Goal: Information Seeking & Learning: Learn about a topic

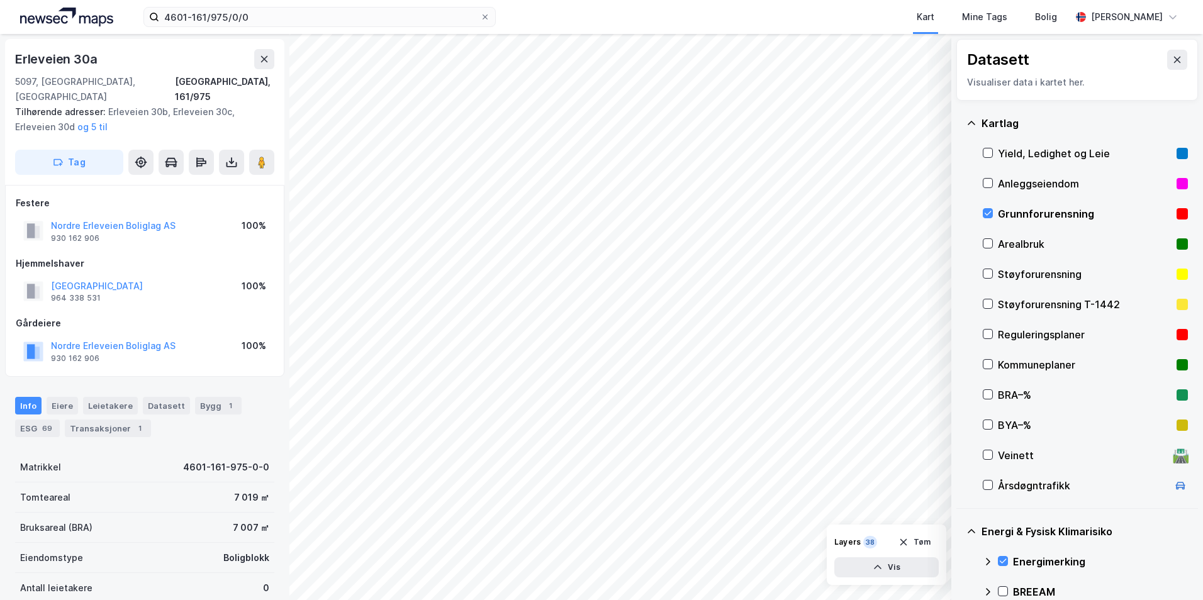
scroll to position [153, 0]
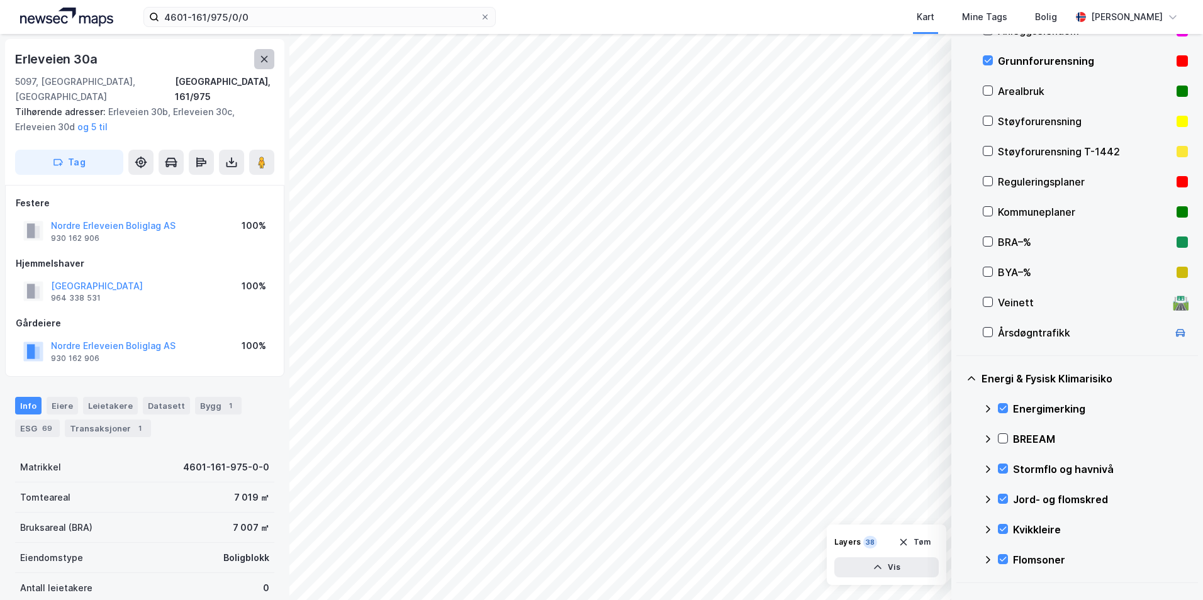
click at [264, 60] on icon at bounding box center [264, 59] width 7 height 6
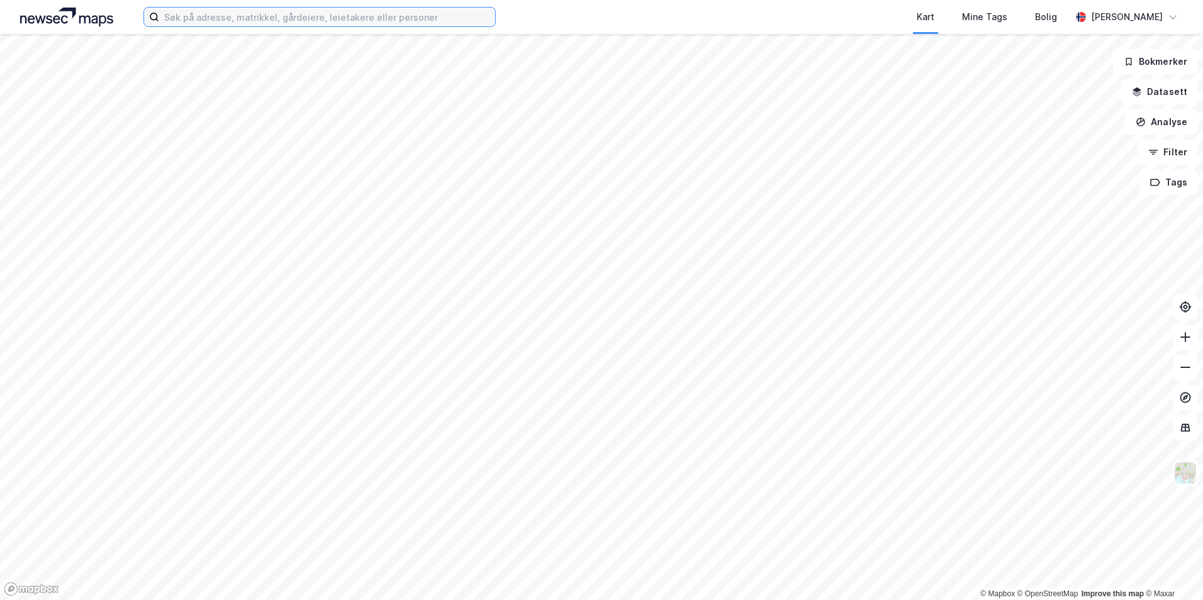
click at [216, 19] on input at bounding box center [327, 17] width 336 height 19
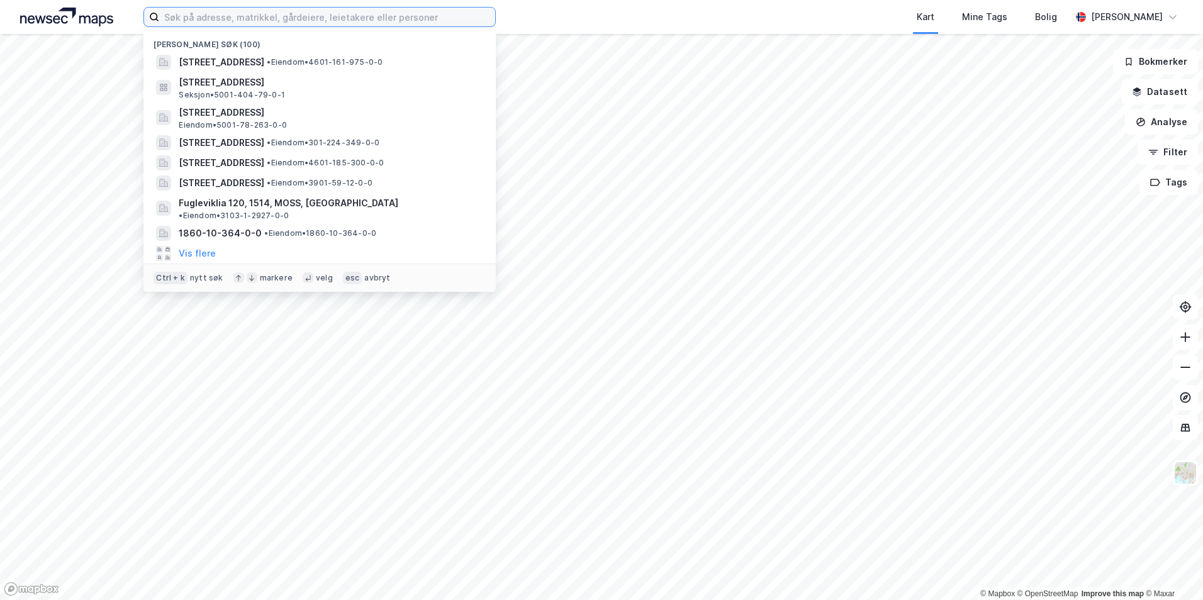
paste input "301-214/245/0/28"
type input "301-214/245/0/28"
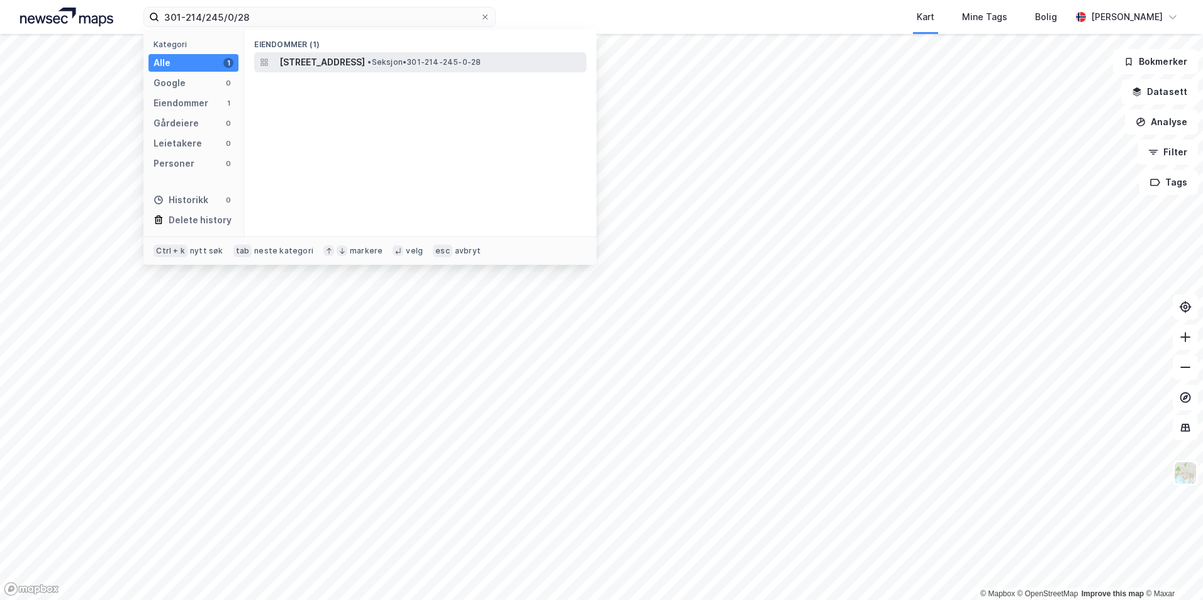
click at [331, 57] on span "Parkveien 4, 0350, OSLO, OSLO" at bounding box center [322, 62] width 86 height 15
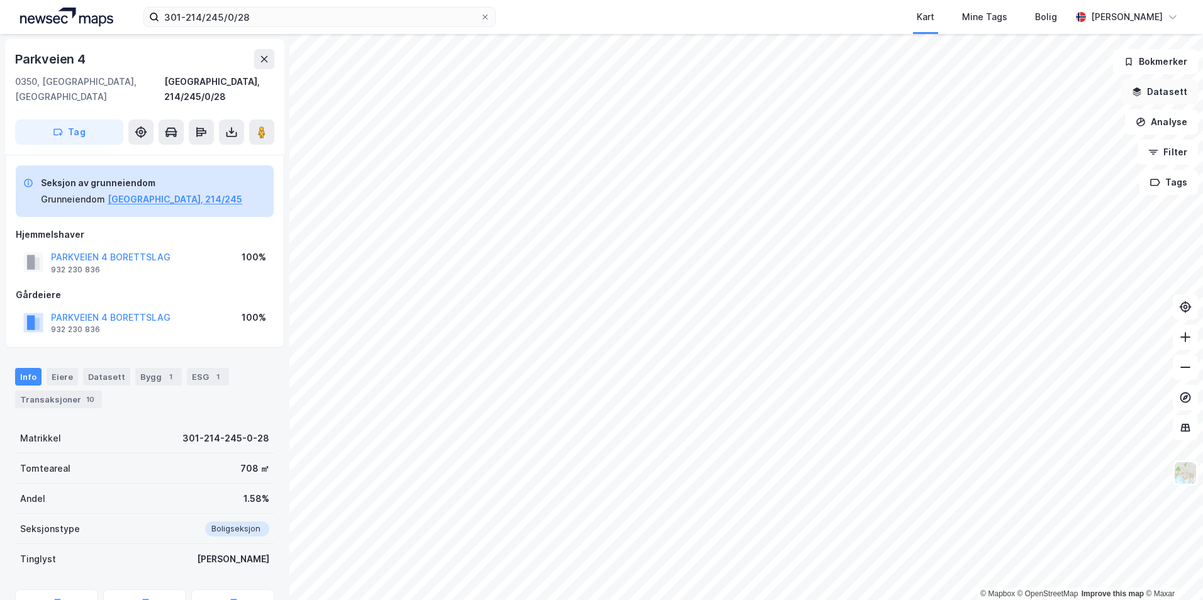
click at [1153, 86] on button "Datasett" at bounding box center [1159, 91] width 77 height 25
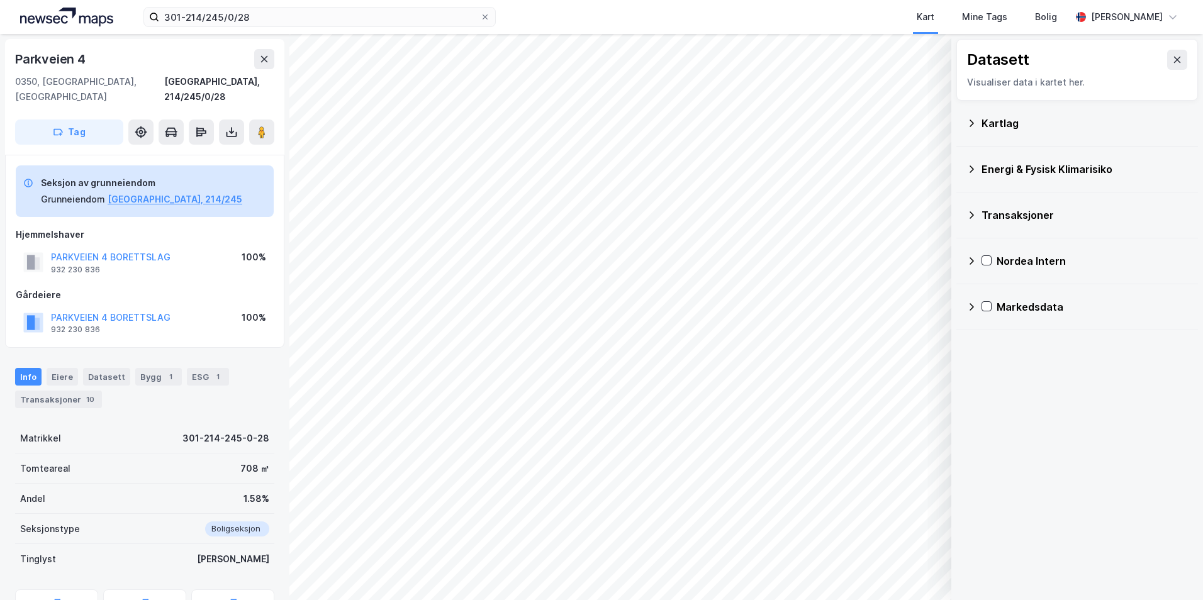
click at [971, 123] on icon at bounding box center [971, 123] width 10 height 10
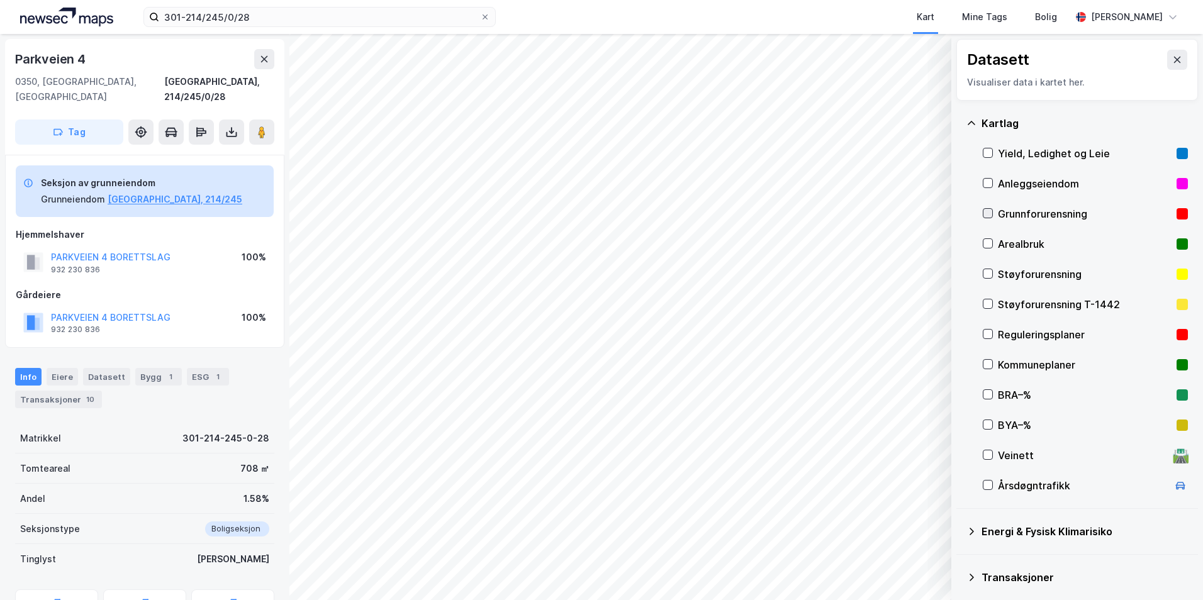
click at [991, 211] on icon at bounding box center [987, 213] width 9 height 9
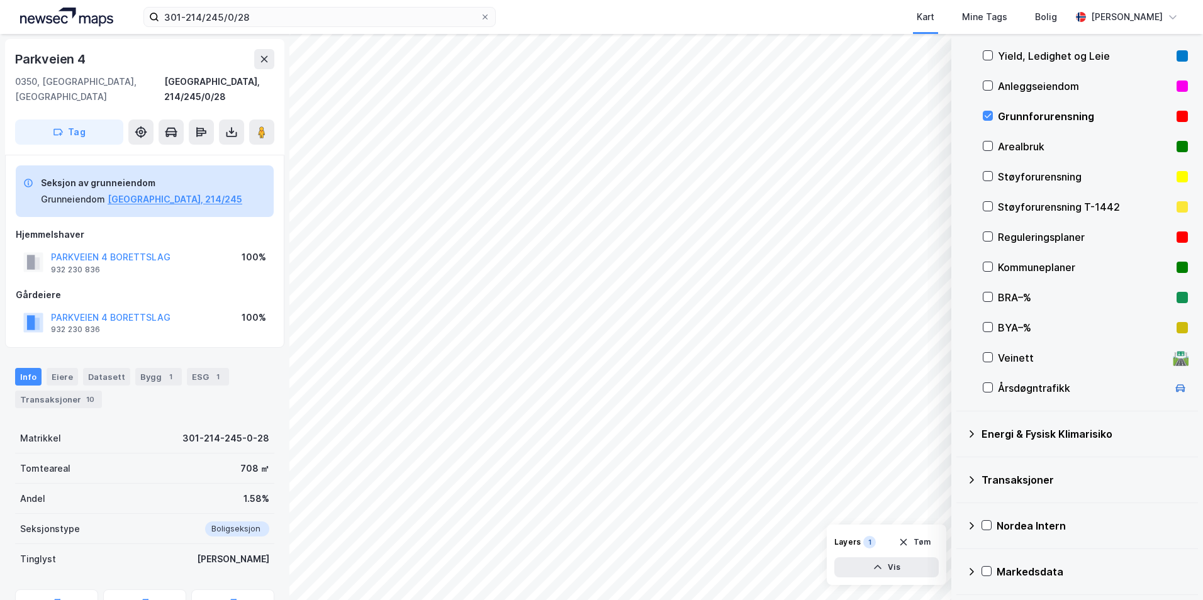
click at [974, 434] on icon at bounding box center [971, 434] width 10 height 10
click at [1006, 464] on icon at bounding box center [1003, 463] width 9 height 9
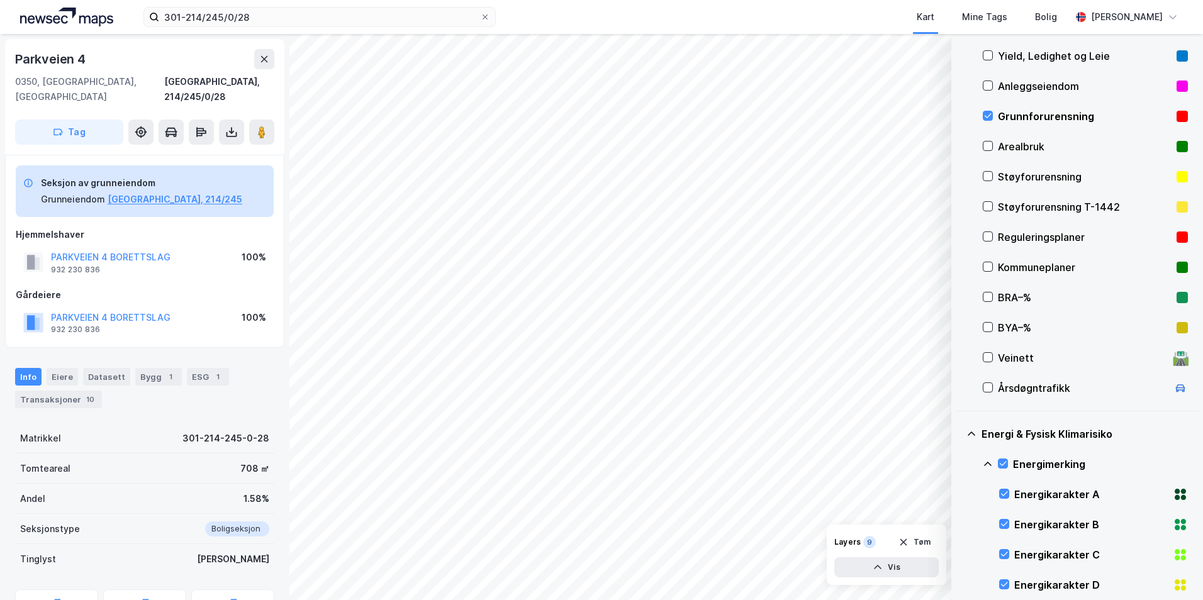
click at [972, 432] on icon at bounding box center [972, 434] width 8 height 4
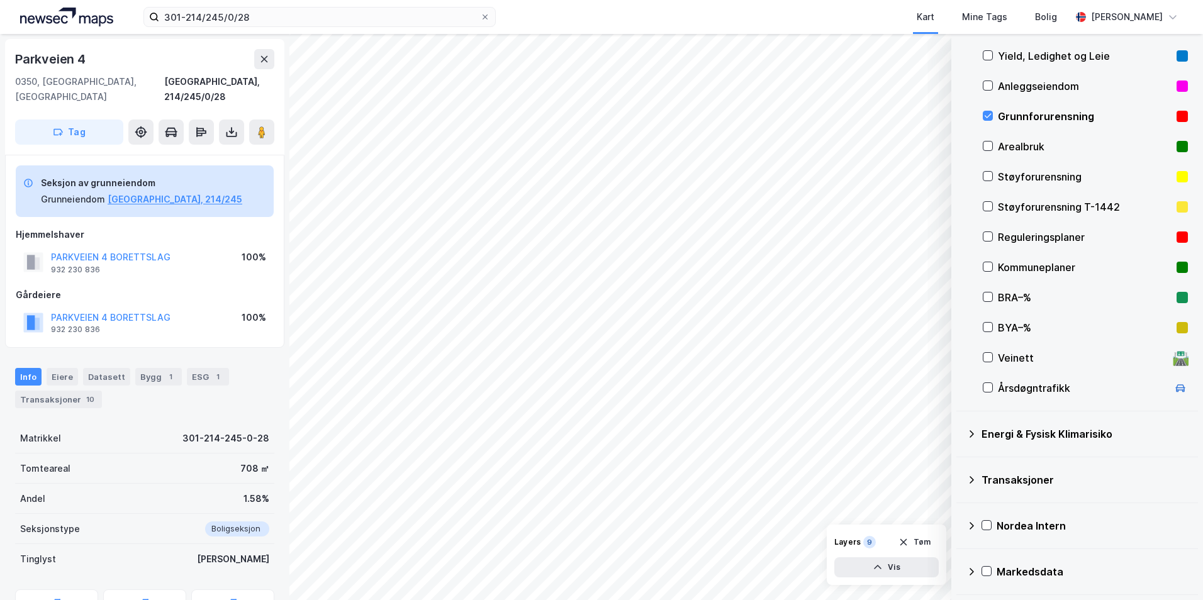
click at [973, 432] on icon at bounding box center [971, 434] width 10 height 10
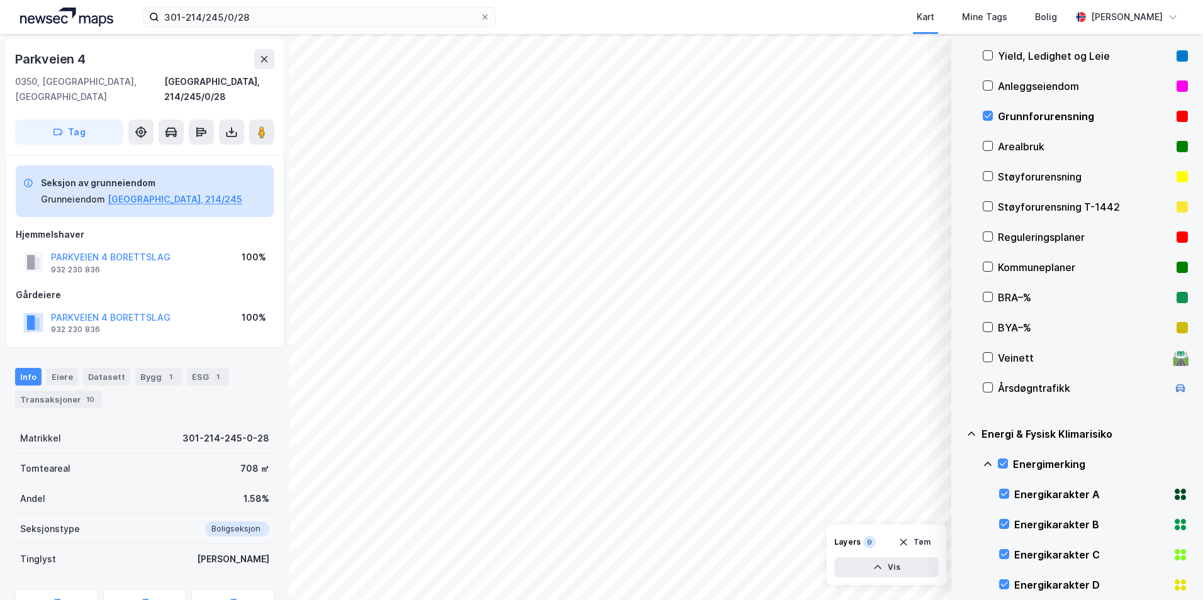
click at [987, 465] on icon at bounding box center [988, 464] width 10 height 10
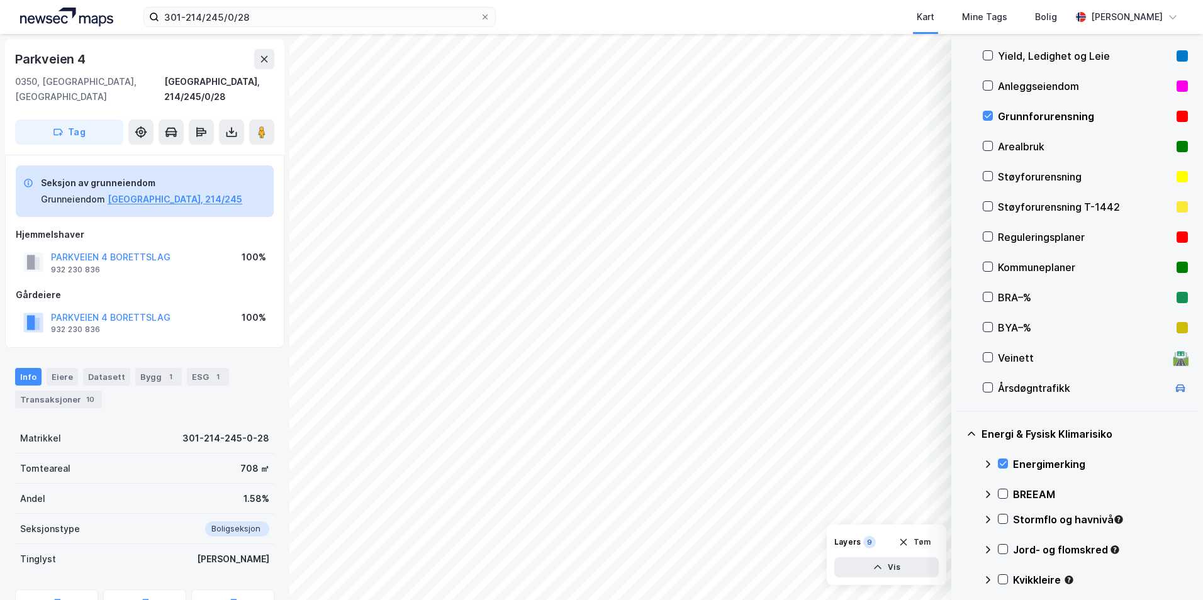
scroll to position [223, 0]
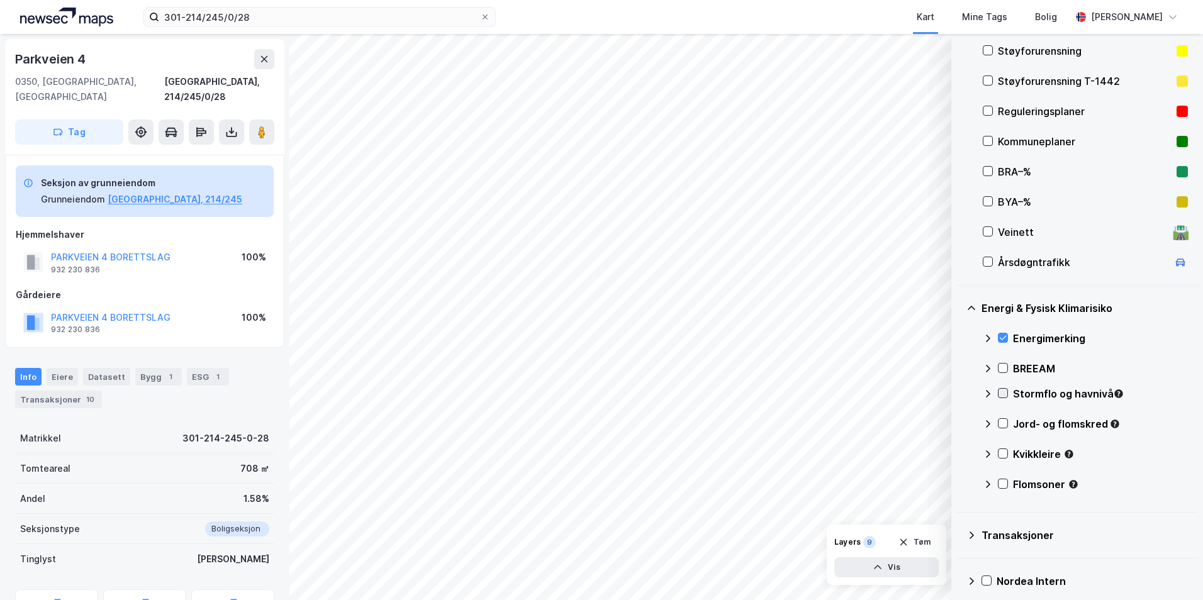
click at [1004, 393] on icon at bounding box center [1003, 393] width 7 height 4
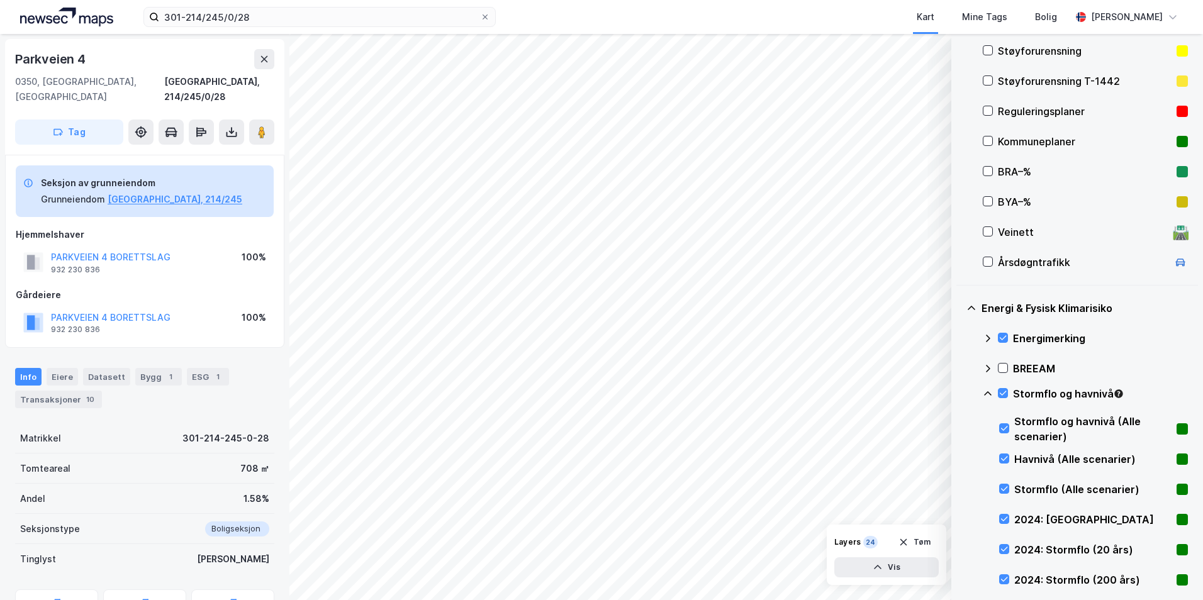
click at [983, 393] on icon at bounding box center [988, 394] width 10 height 10
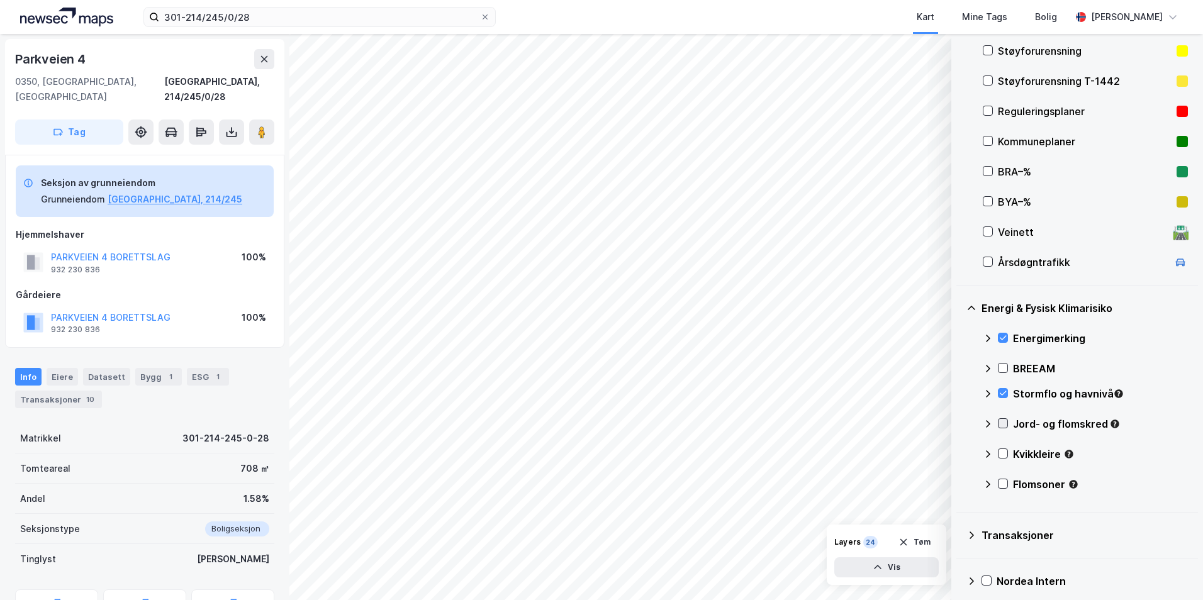
click at [1002, 422] on icon at bounding box center [1003, 423] width 9 height 9
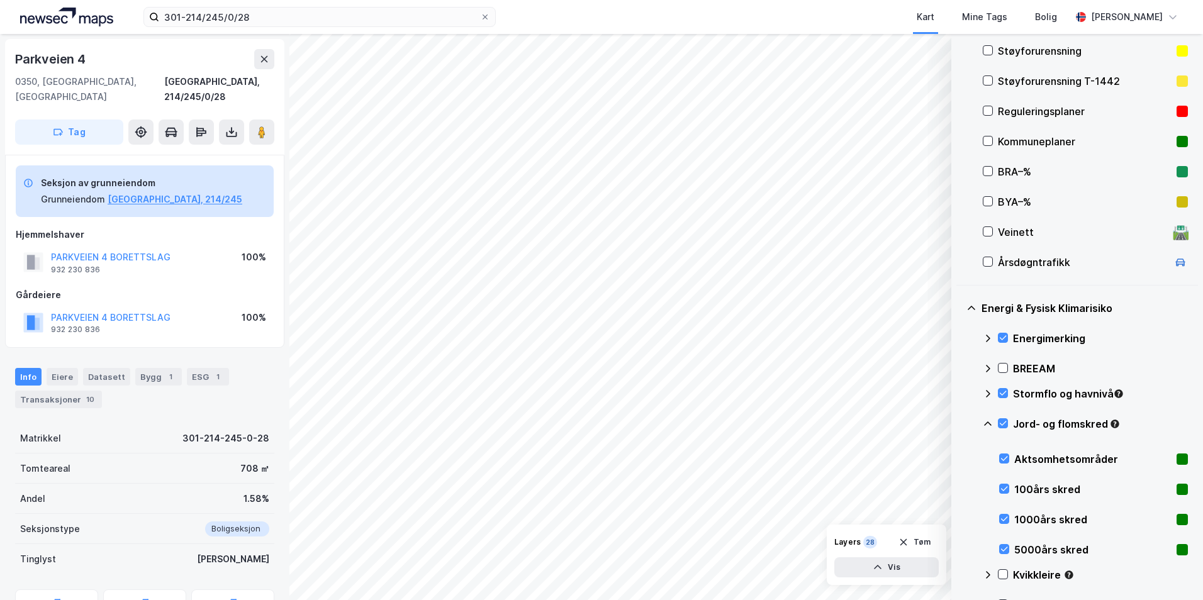
click at [984, 425] on icon at bounding box center [988, 424] width 10 height 10
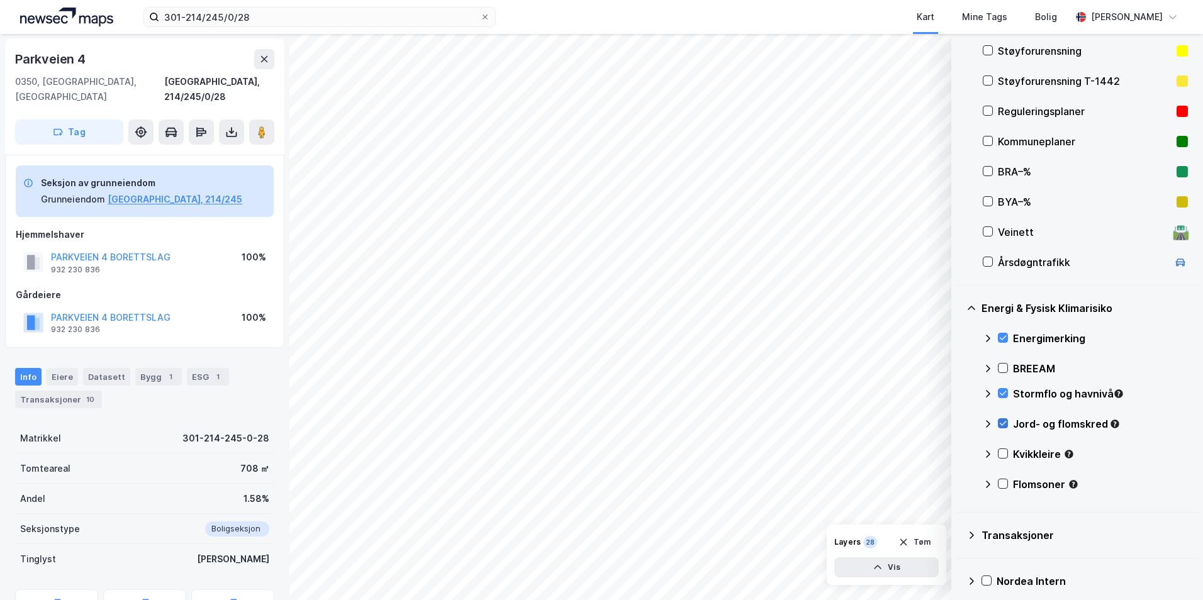
click at [1003, 422] on icon at bounding box center [1003, 423] width 9 height 9
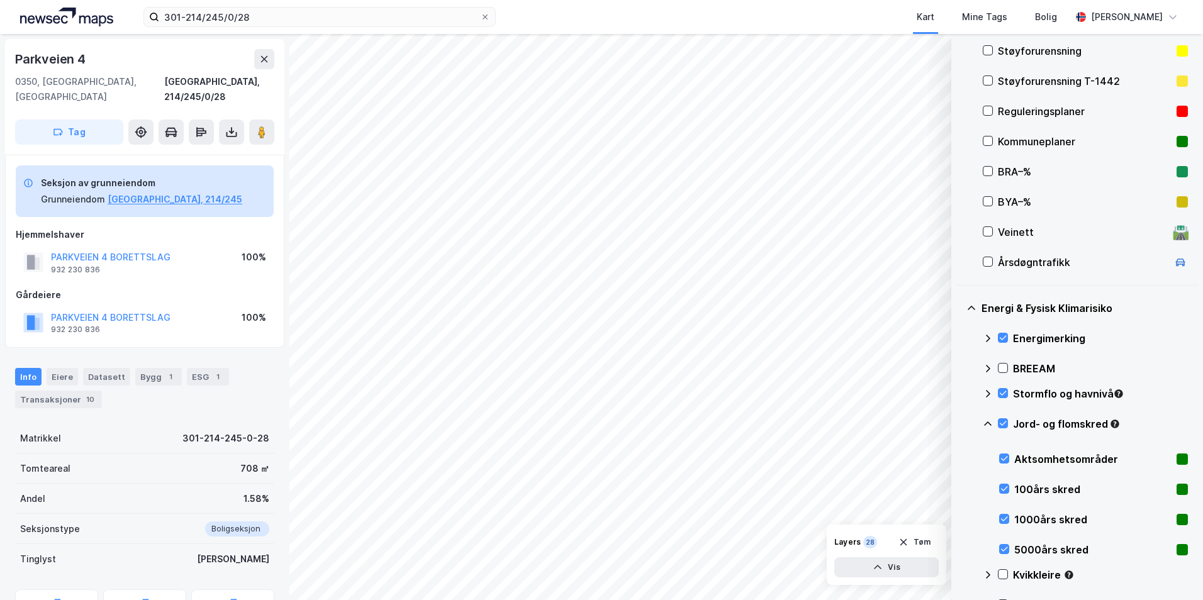
click at [991, 423] on icon at bounding box center [988, 424] width 10 height 10
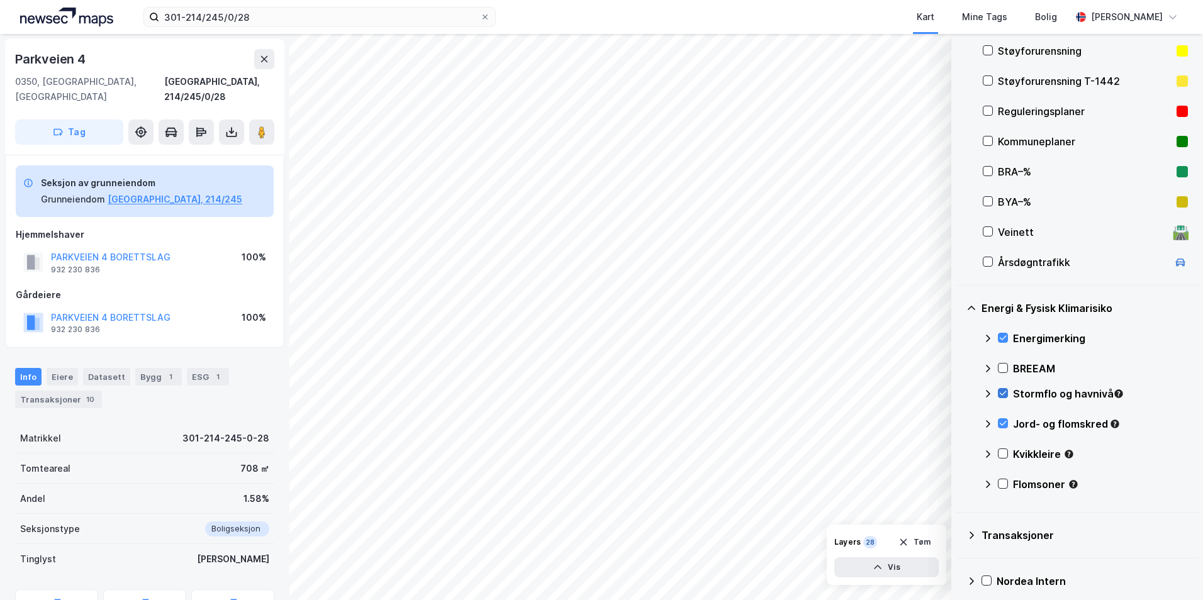
click at [1003, 396] on icon at bounding box center [1003, 393] width 9 height 9
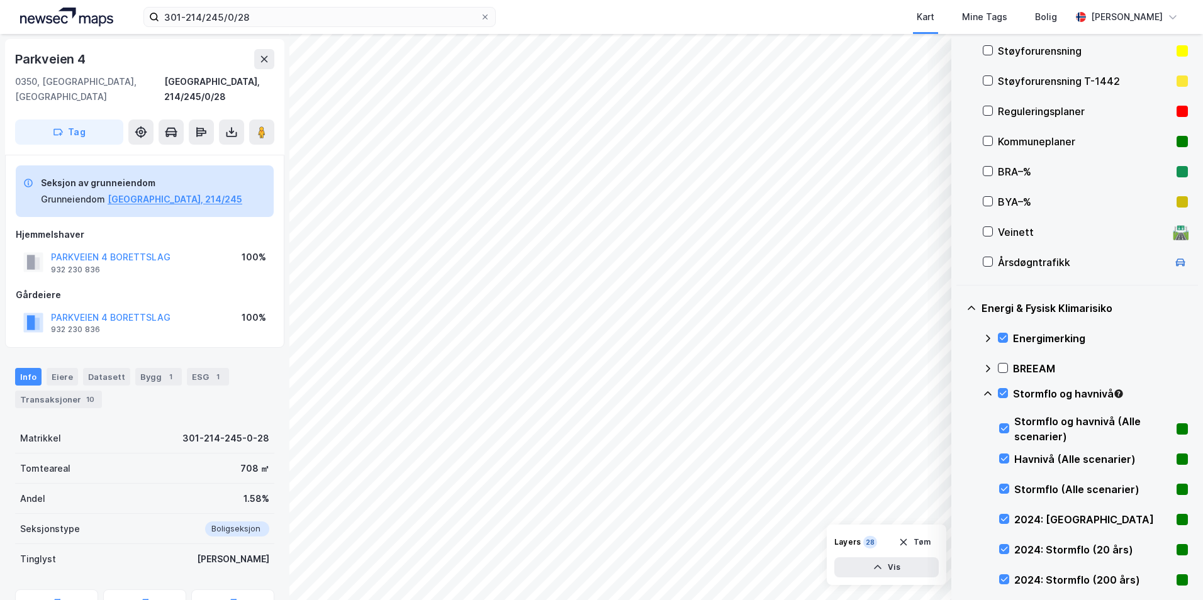
click at [989, 393] on icon at bounding box center [988, 393] width 8 height 4
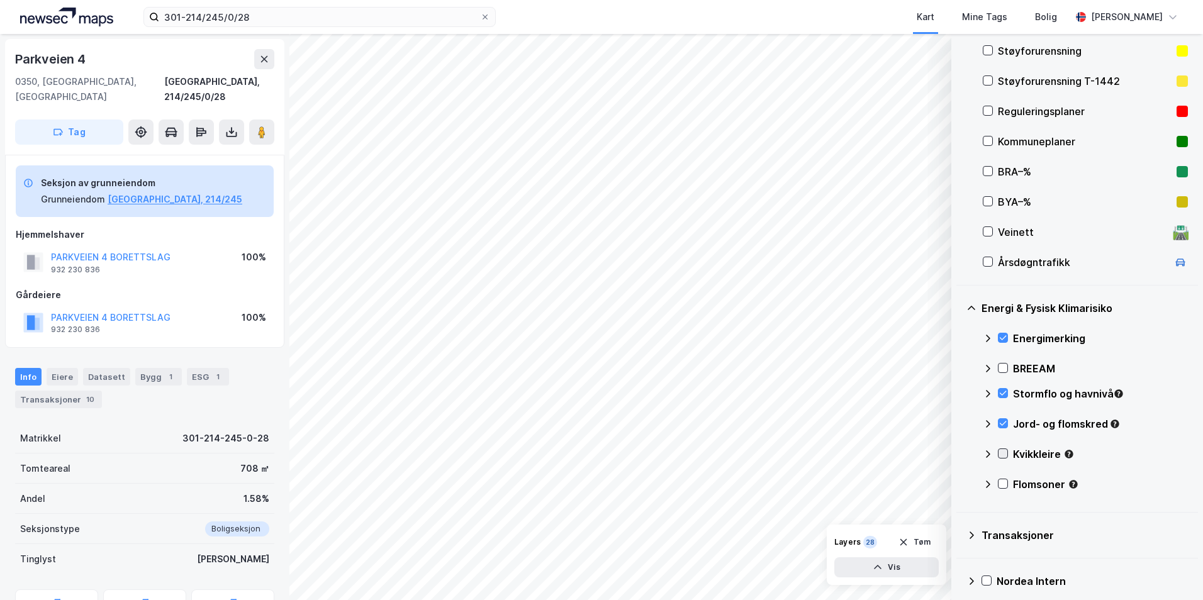
click at [1002, 452] on icon at bounding box center [1003, 453] width 9 height 9
click at [988, 454] on icon at bounding box center [988, 454] width 10 height 10
click at [1004, 484] on icon at bounding box center [1003, 484] width 7 height 4
click at [987, 483] on icon at bounding box center [988, 484] width 10 height 10
click at [1002, 484] on icon at bounding box center [1003, 483] width 9 height 9
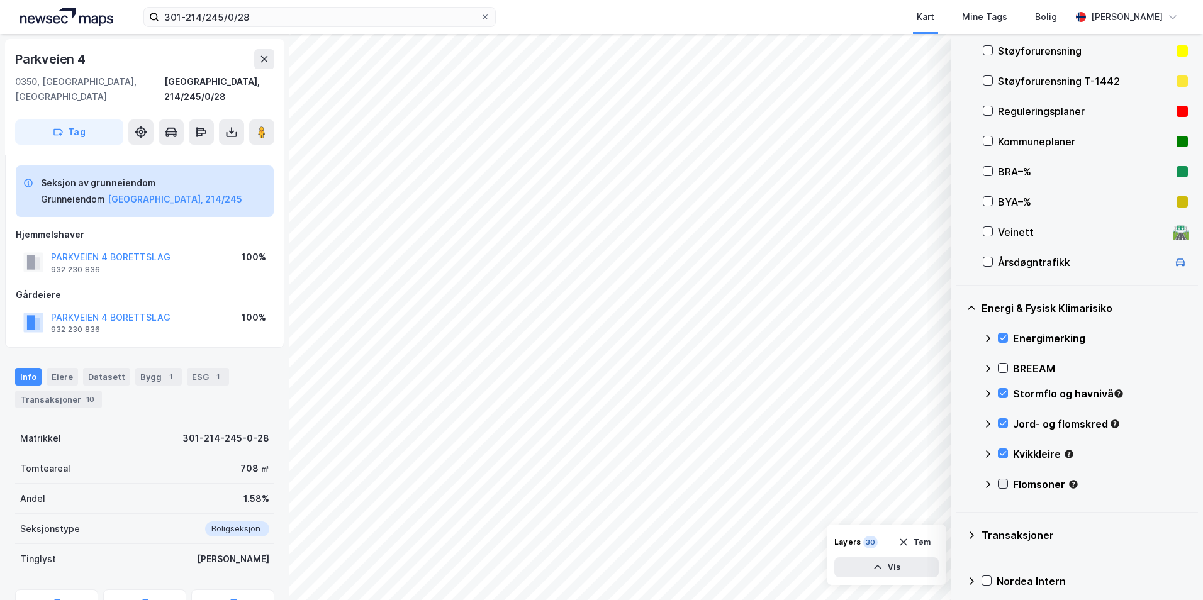
click at [1002, 484] on icon at bounding box center [1003, 483] width 9 height 9
click at [1001, 484] on icon at bounding box center [1003, 483] width 9 height 9
click at [1002, 452] on icon at bounding box center [1003, 453] width 9 height 9
click at [987, 454] on icon at bounding box center [988, 454] width 10 height 10
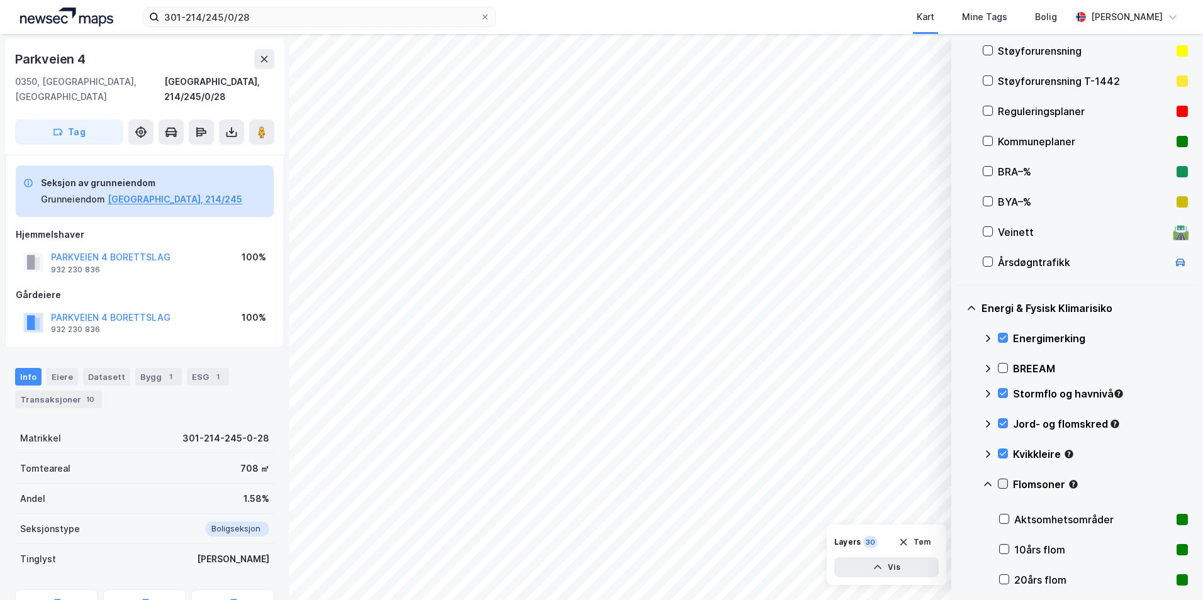
click at [1003, 481] on icon at bounding box center [1003, 483] width 9 height 9
click at [985, 480] on icon at bounding box center [988, 484] width 10 height 10
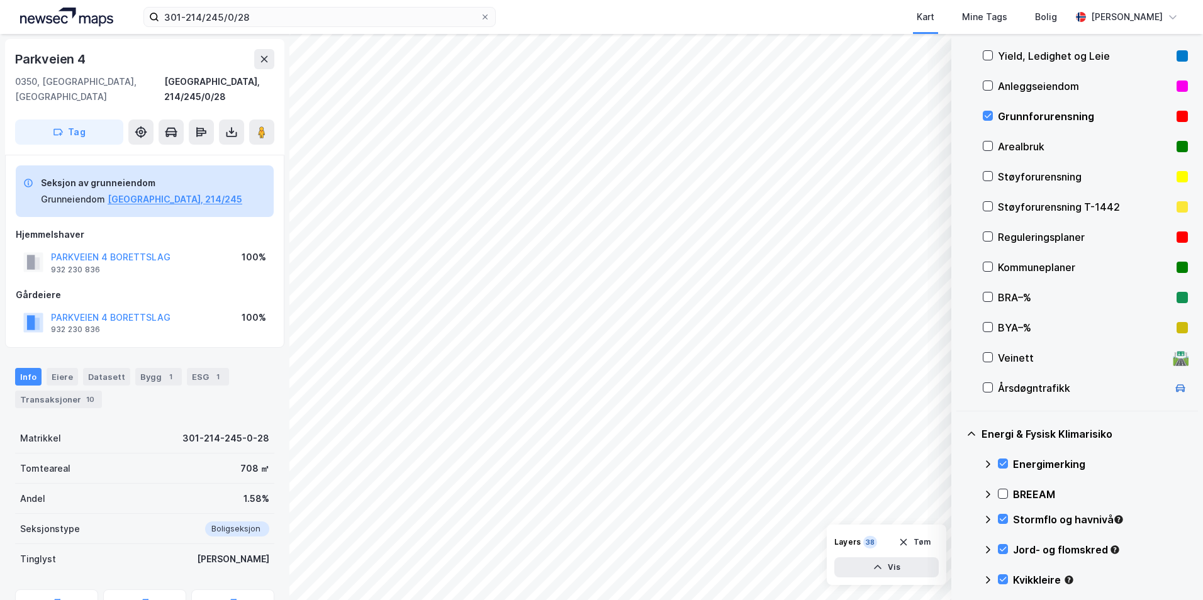
scroll to position [160, 0]
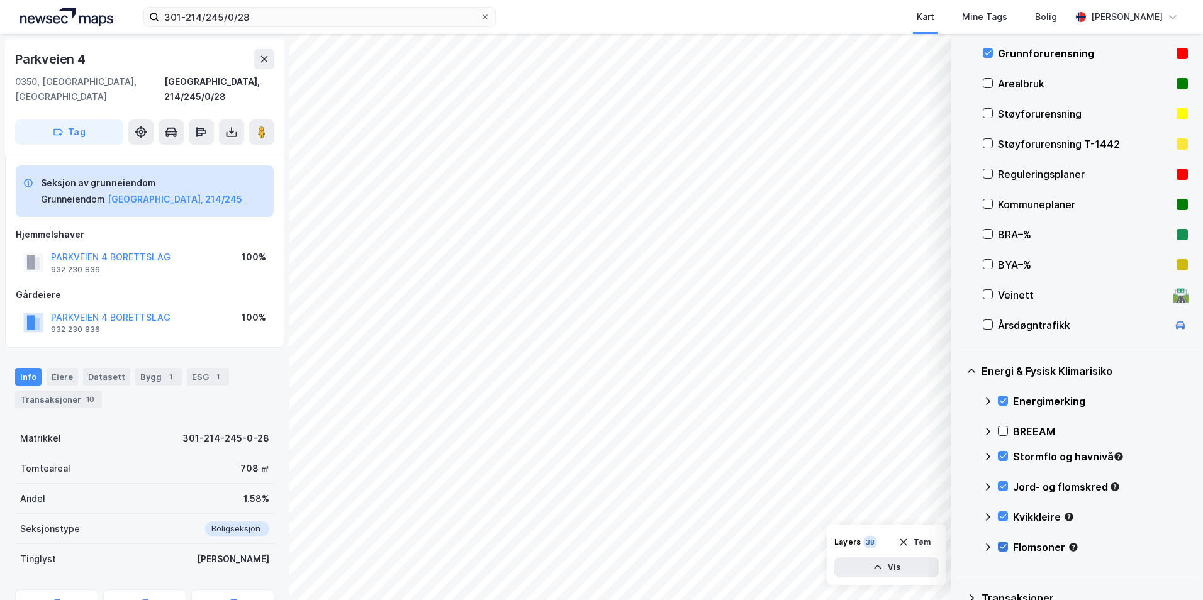
click at [1002, 548] on icon at bounding box center [1003, 547] width 7 height 4
click at [990, 549] on icon at bounding box center [988, 547] width 10 height 10
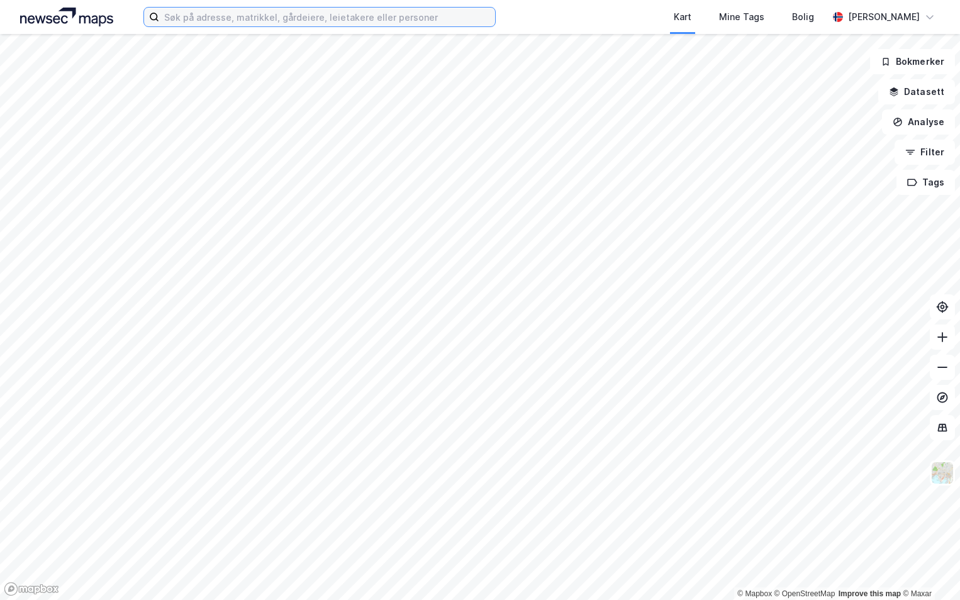
click at [184, 20] on input at bounding box center [327, 17] width 336 height 19
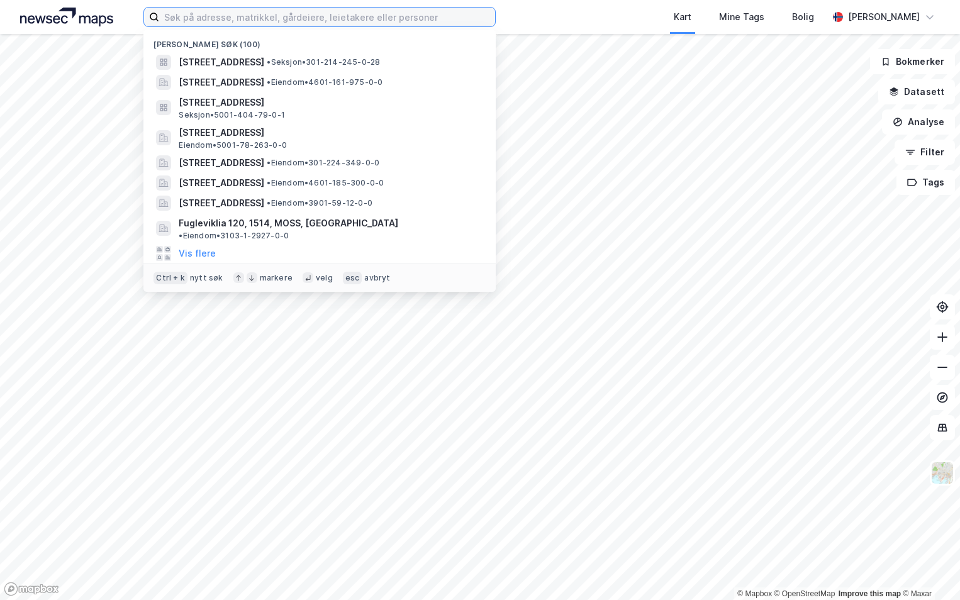
paste input "301-216/233/0/0"
type input "301-216/233/0/0"
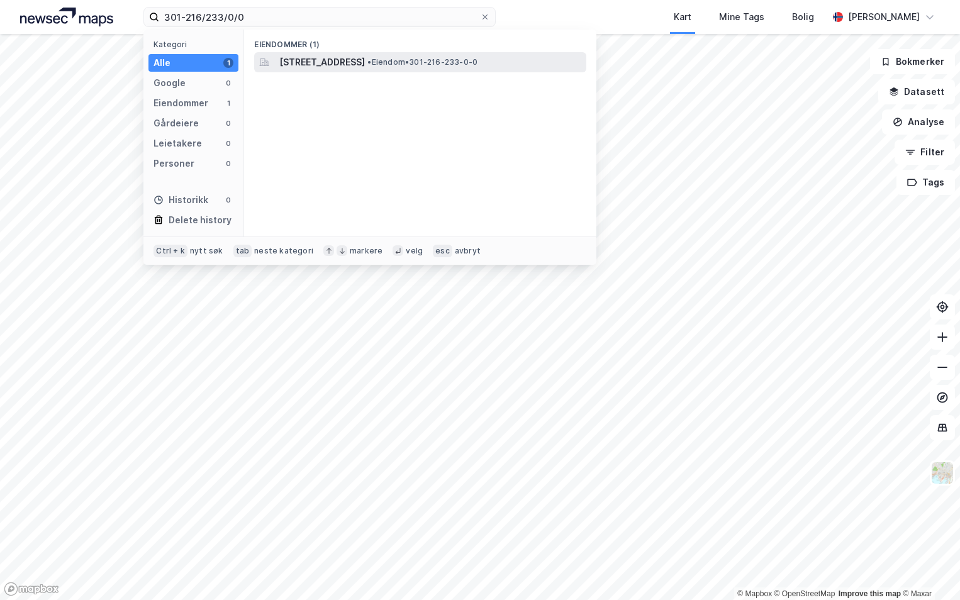
click at [351, 63] on span "[STREET_ADDRESS]" at bounding box center [322, 62] width 86 height 15
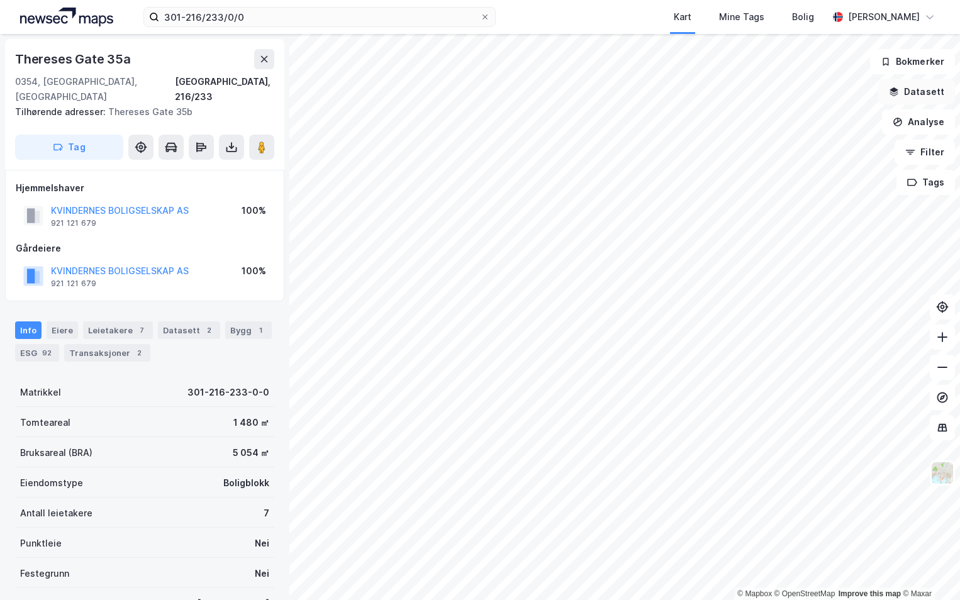
click at [917, 95] on button "Datasett" at bounding box center [916, 91] width 77 height 25
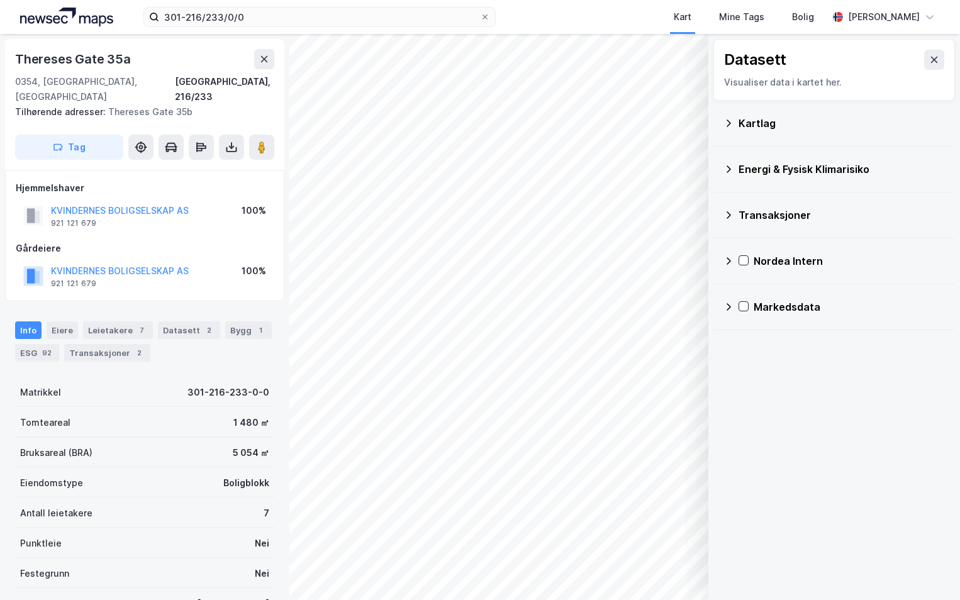
click at [733, 123] on icon at bounding box center [729, 123] width 10 height 10
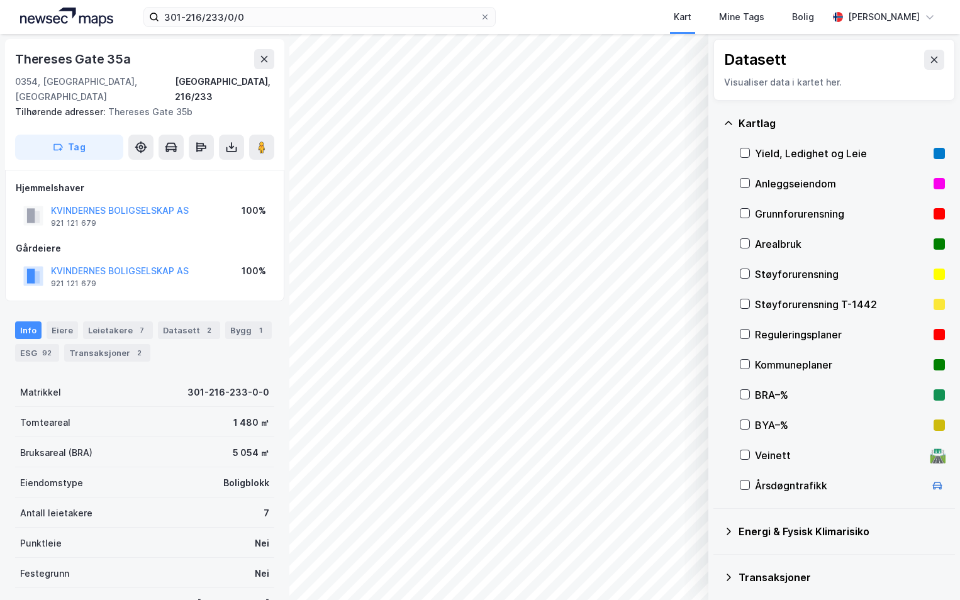
click at [750, 211] on div "Grunnforurensning" at bounding box center [842, 214] width 205 height 30
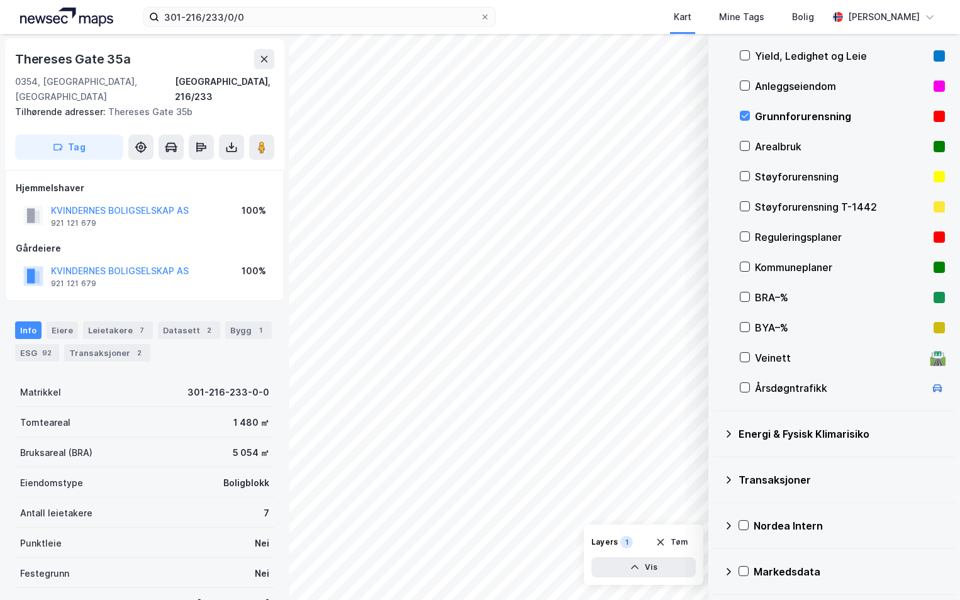
click at [730, 433] on icon at bounding box center [729, 434] width 10 height 10
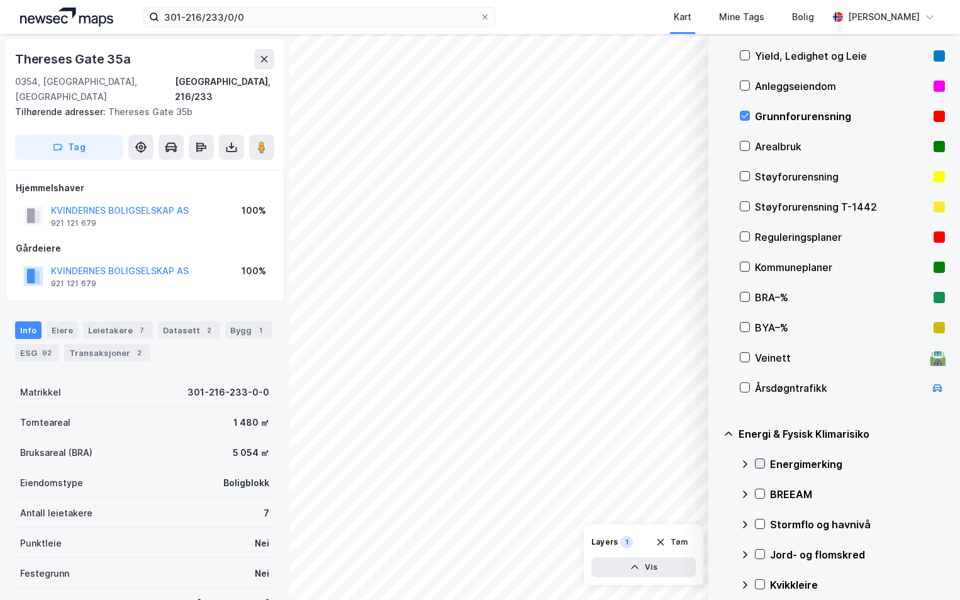
click at [762, 464] on icon at bounding box center [760, 463] width 9 height 9
click at [744, 462] on icon at bounding box center [745, 464] width 10 height 10
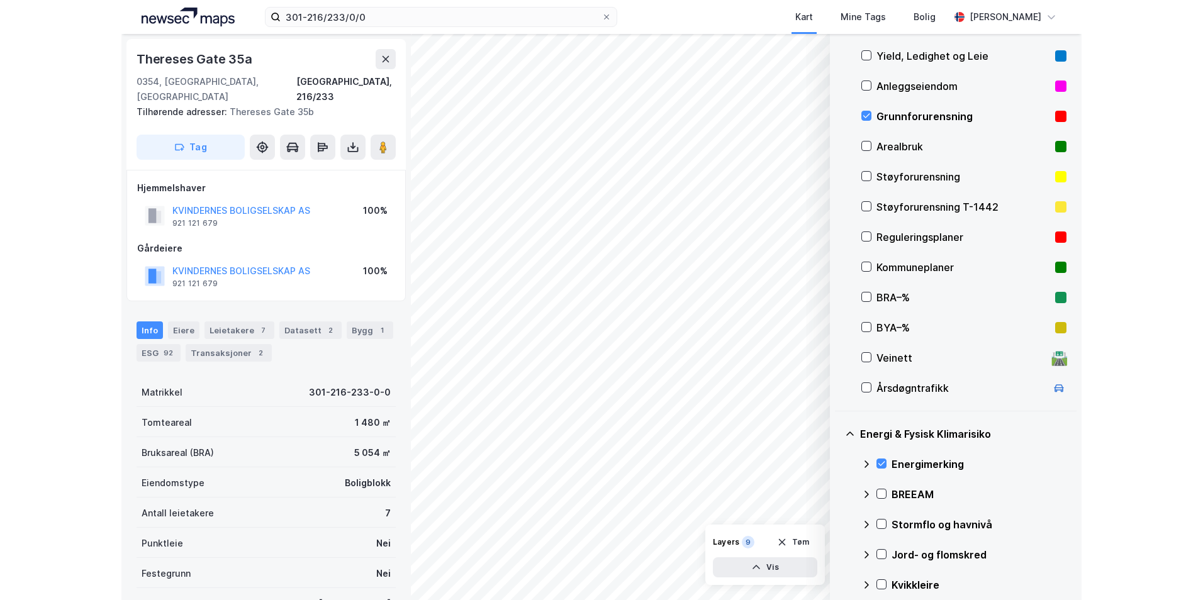
scroll to position [279, 0]
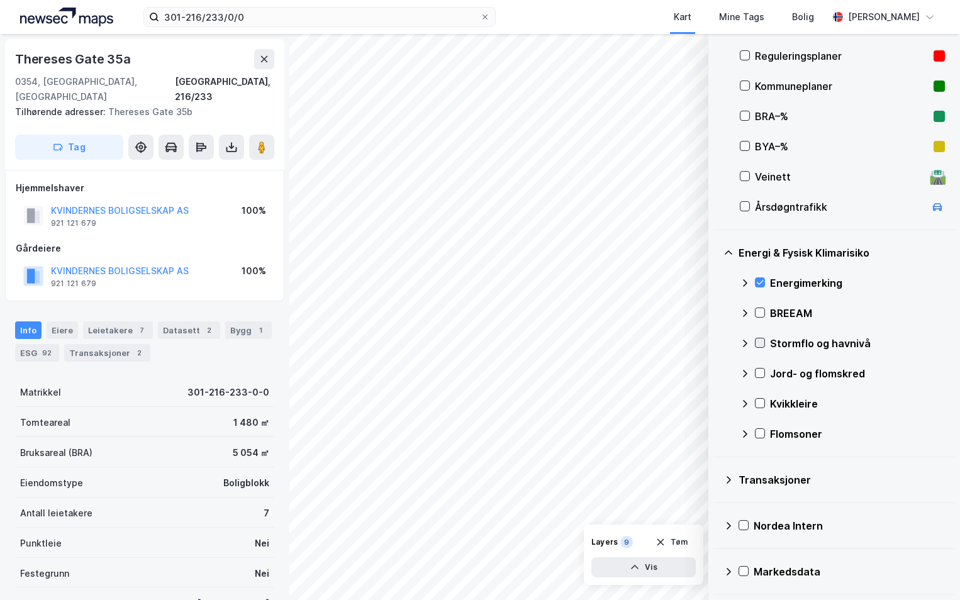
click at [764, 345] on div "Stormflo og havnivå" at bounding box center [842, 343] width 205 height 30
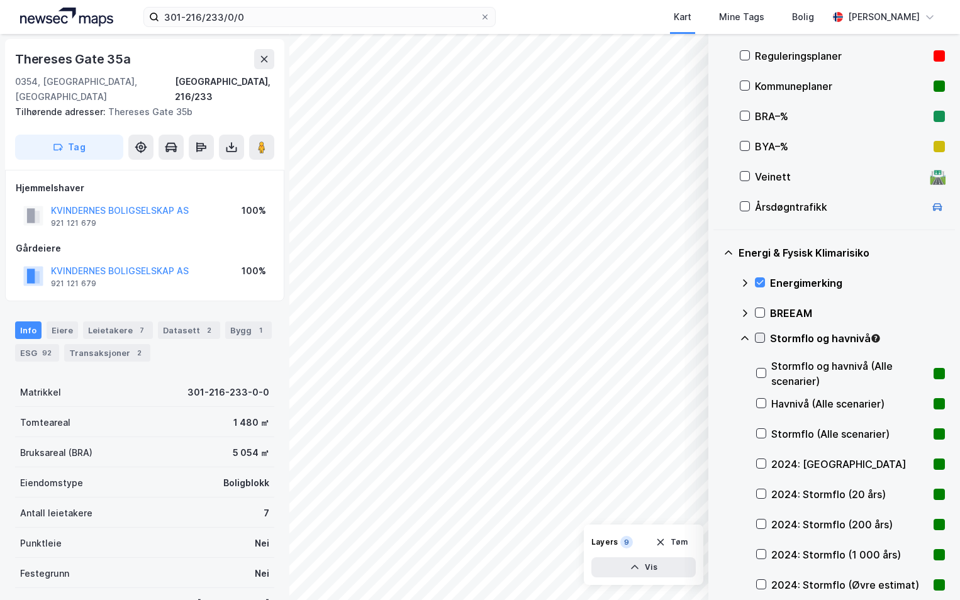
click at [757, 335] on icon at bounding box center [760, 337] width 9 height 9
click at [744, 339] on icon at bounding box center [745, 338] width 10 height 10
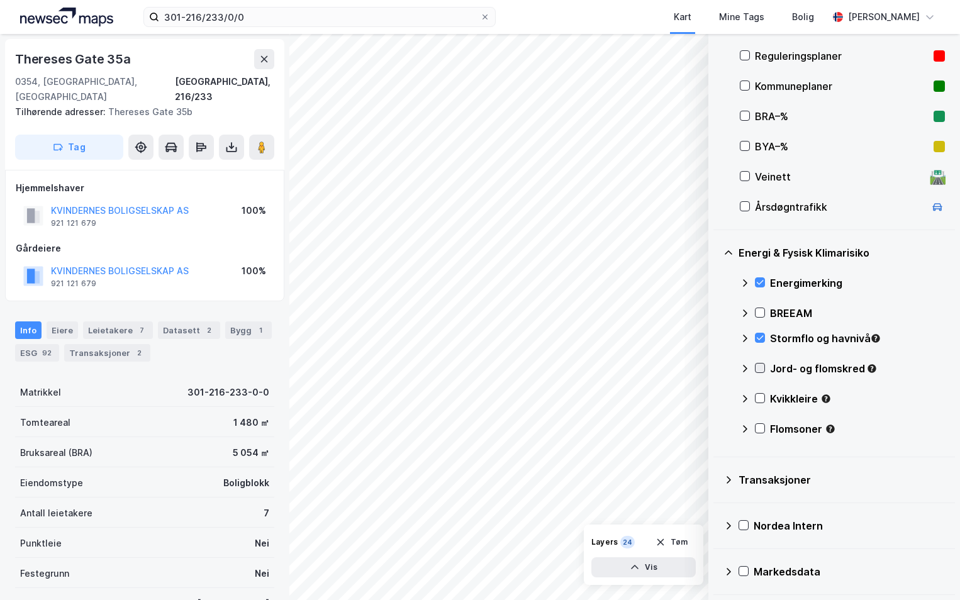
click at [762, 366] on icon at bounding box center [760, 368] width 9 height 9
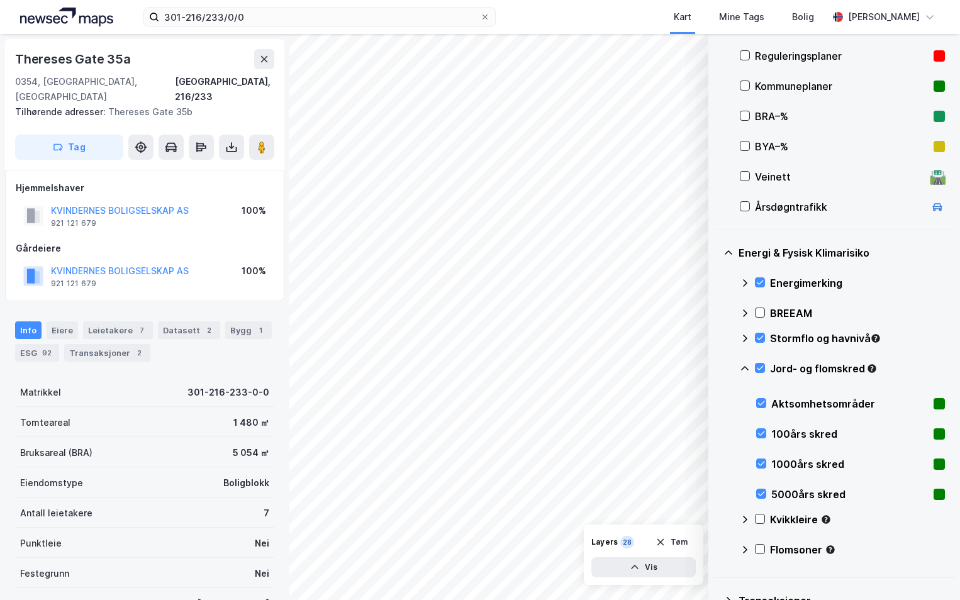
click at [743, 367] on icon at bounding box center [745, 369] width 10 height 10
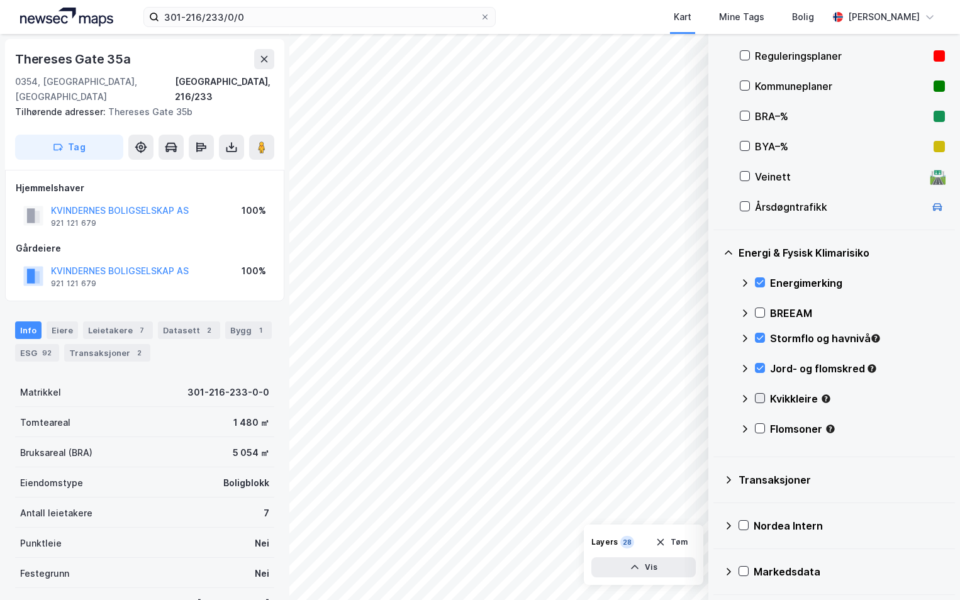
click at [761, 401] on icon at bounding box center [760, 398] width 9 height 9
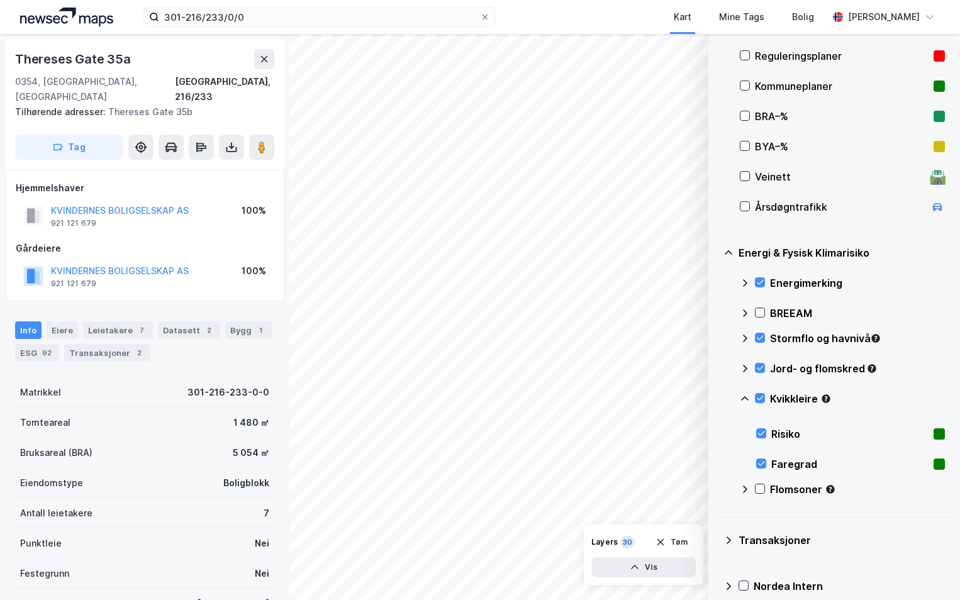
click at [746, 398] on icon at bounding box center [745, 398] width 8 height 4
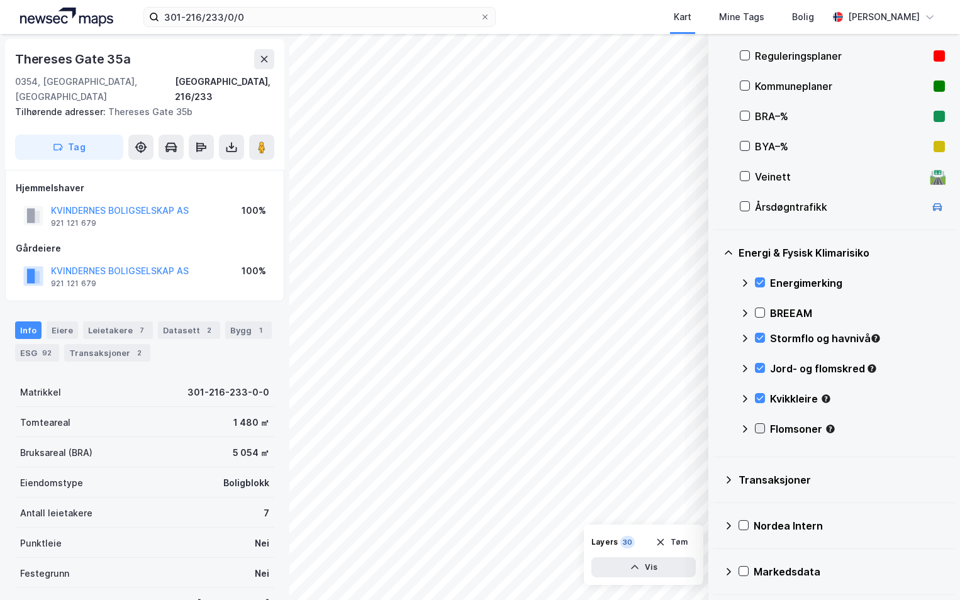
click at [758, 427] on icon at bounding box center [760, 428] width 9 height 9
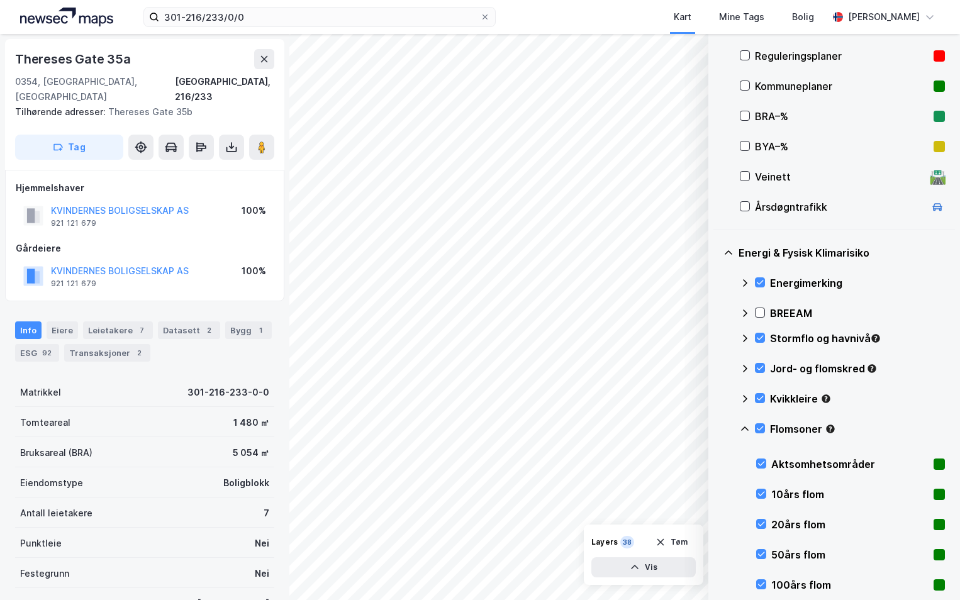
click at [740, 429] on icon at bounding box center [745, 429] width 10 height 10
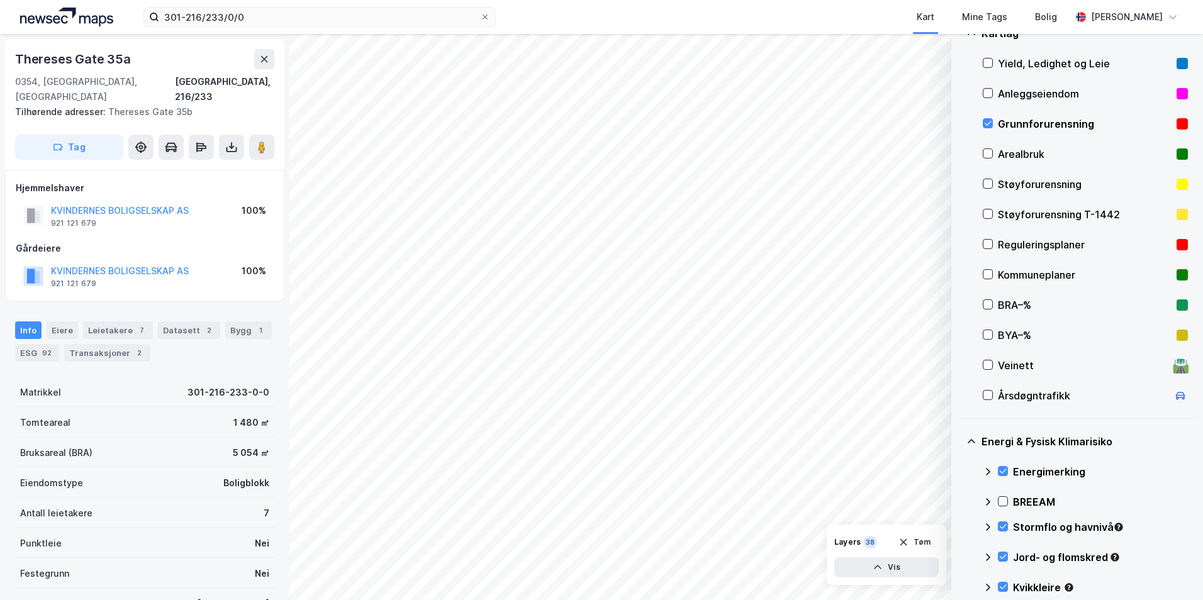
scroll to position [153, 0]
